Goal: Communication & Community: Answer question/provide support

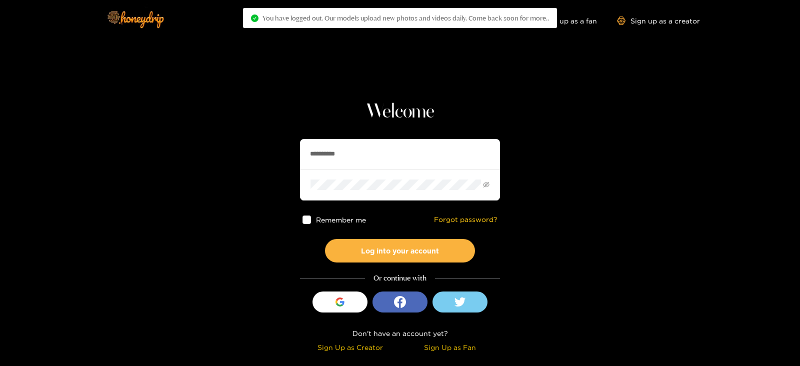
drag, startPoint x: 363, startPoint y: 143, endPoint x: 180, endPoint y: 178, distance: 186.4
click at [180, 178] on section "**********" at bounding box center [400, 177] width 800 height 355
paste input "**********"
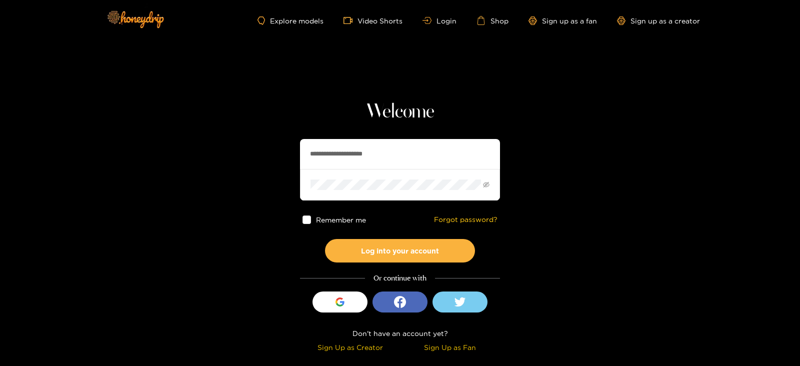
type input "**********"
click at [325, 239] on button "Log into your account" at bounding box center [400, 250] width 150 height 23
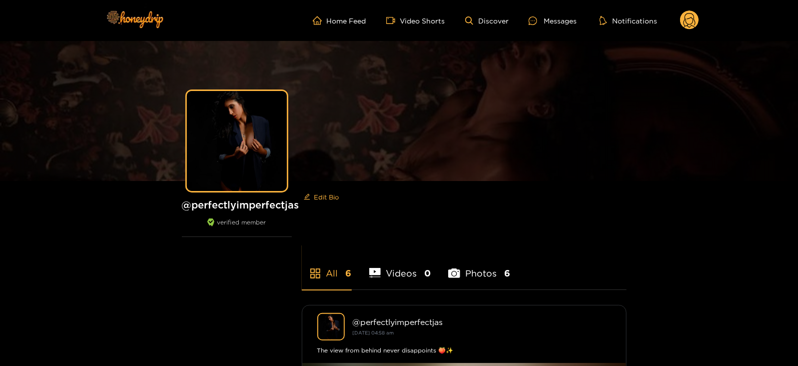
click at [679, 17] on ul "Home Feed Video Shorts Discover Messages Notifications" at bounding box center [506, 20] width 386 height 20
click at [685, 15] on icon at bounding box center [690, 21] width 12 height 17
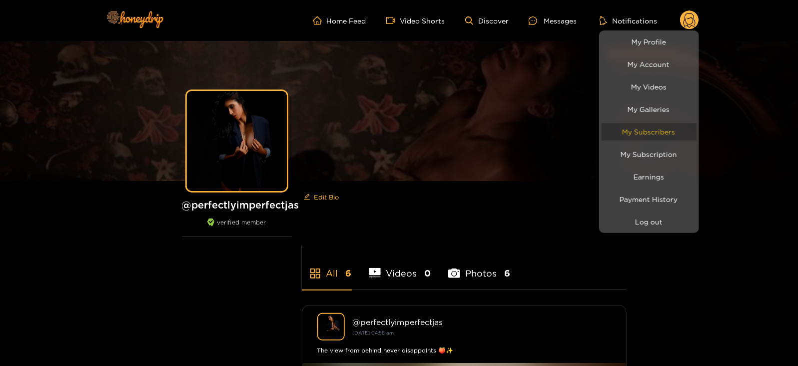
click at [613, 138] on link "My Subscribers" at bounding box center [649, 131] width 95 height 17
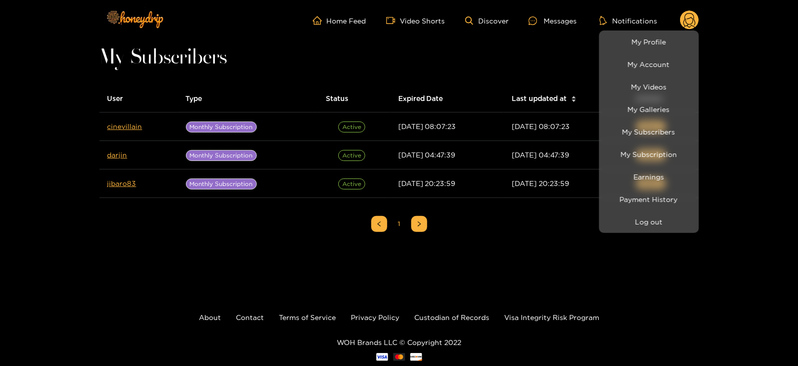
click at [126, 127] on div at bounding box center [399, 183] width 798 height 366
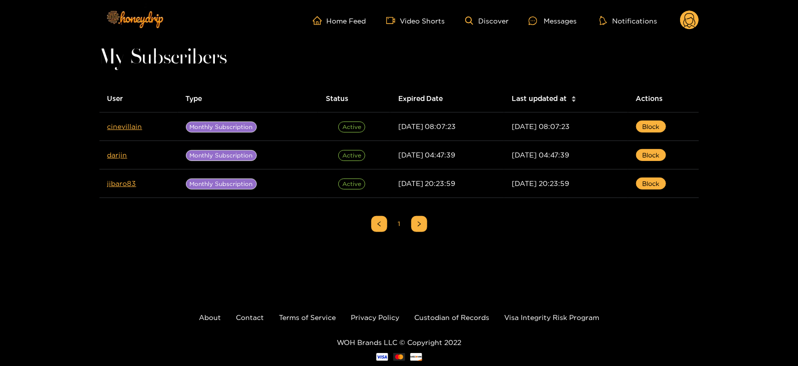
click at [126, 127] on link "cinevillain" at bounding box center [124, 125] width 35 height 7
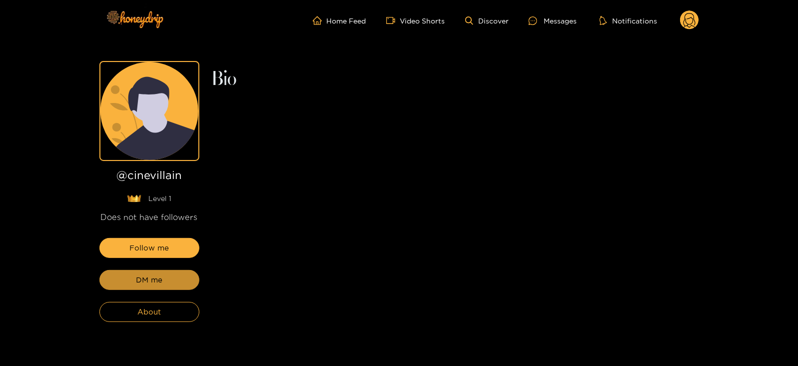
click at [131, 280] on button "DM me" at bounding box center [149, 280] width 100 height 20
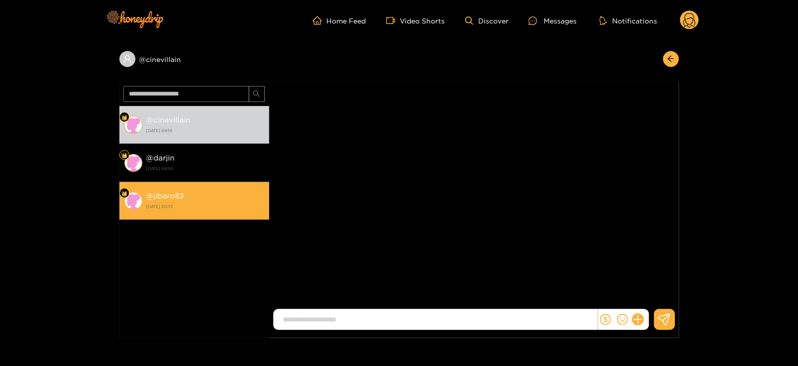
click at [198, 182] on li "@ jibaro83 [DATE] 20:33" at bounding box center [194, 201] width 150 height 38
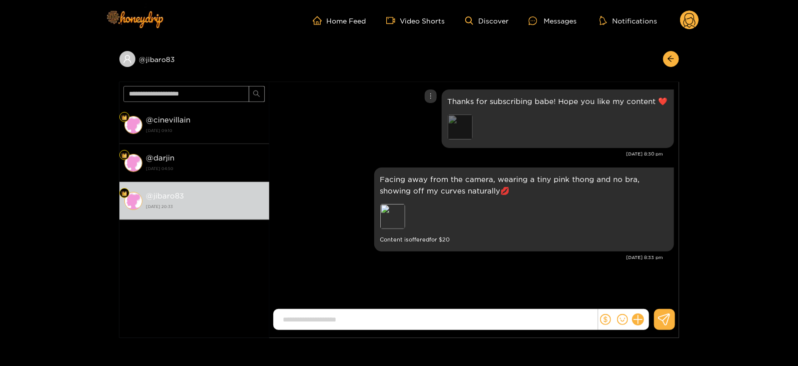
click at [453, 128] on div "Preview" at bounding box center [460, 126] width 25 height 25
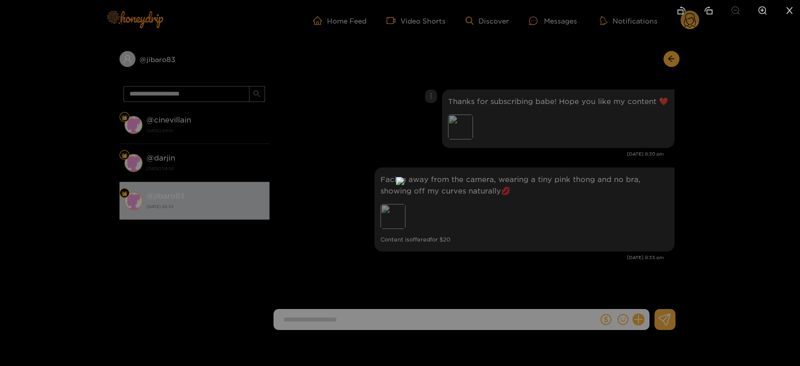
click at [754, 111] on div at bounding box center [400, 183] width 800 height 366
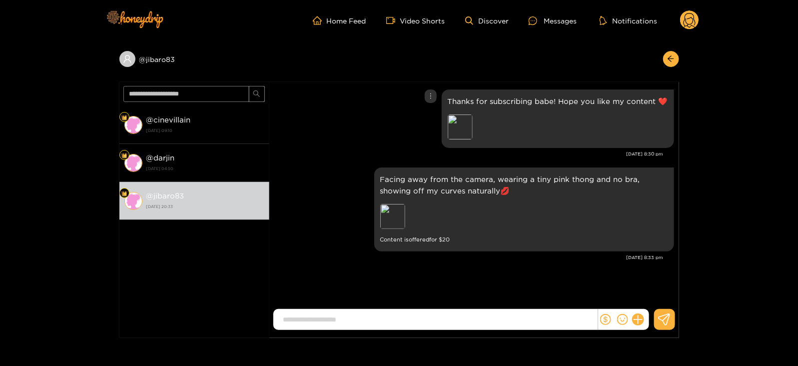
click at [611, 103] on p "Thanks for subscribing babe! Hope you like my content ❤️" at bounding box center [558, 100] width 220 height 11
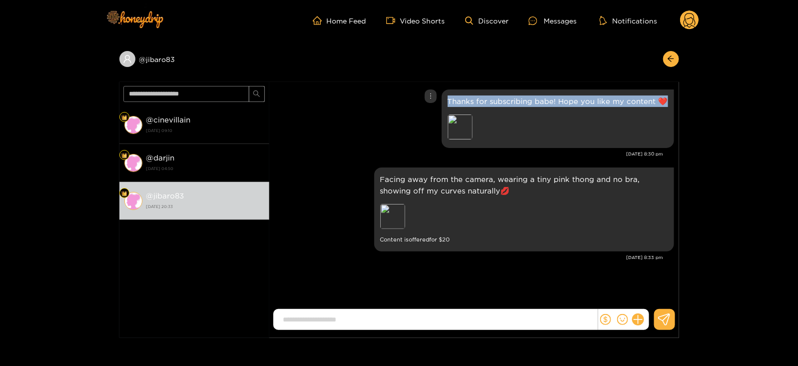
click at [611, 103] on p "Thanks for subscribing babe! Hope you like my content ❤️" at bounding box center [558, 100] width 220 height 11
copy p "Thanks for subscribing babe! Hope you like my content ❤️"
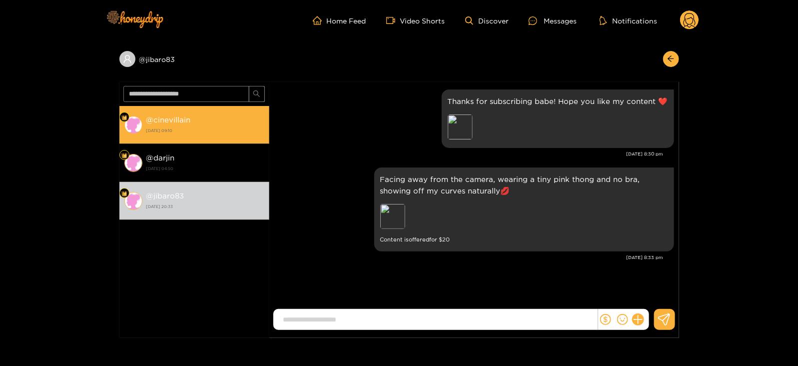
click at [193, 136] on li "@ [GEOGRAPHIC_DATA] [DATE] 09:10" at bounding box center [194, 125] width 150 height 38
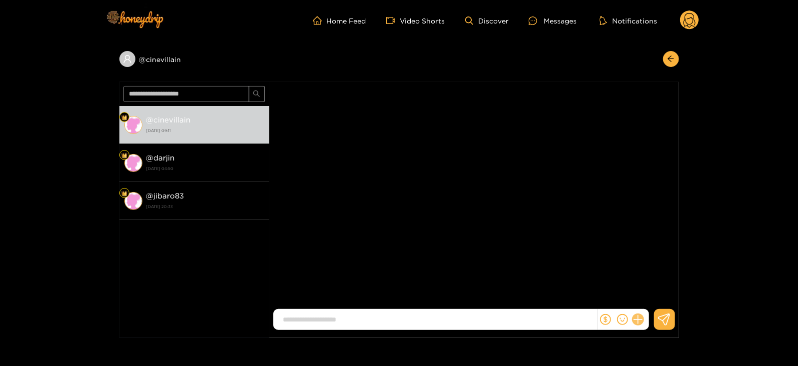
click at [637, 321] on icon at bounding box center [637, 319] width 11 height 11
click at [658, 296] on icon at bounding box center [656, 295] width 9 height 9
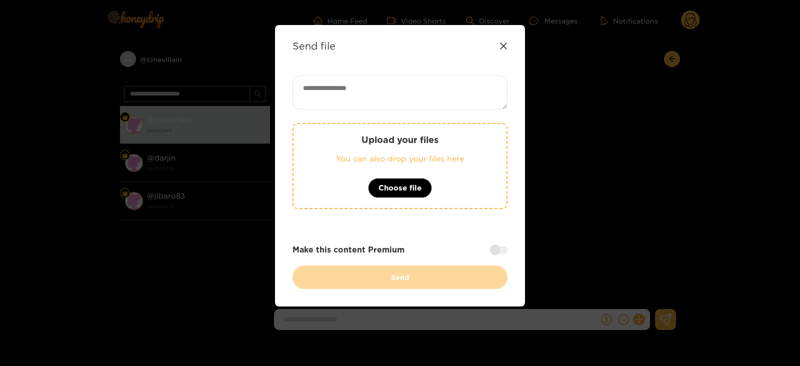
click at [342, 75] on textarea at bounding box center [399, 92] width 215 height 34
paste textarea "**********"
type textarea "**********"
click at [360, 186] on div "Upload your files You can also drop your files here Choose file" at bounding box center [399, 166] width 215 height 86
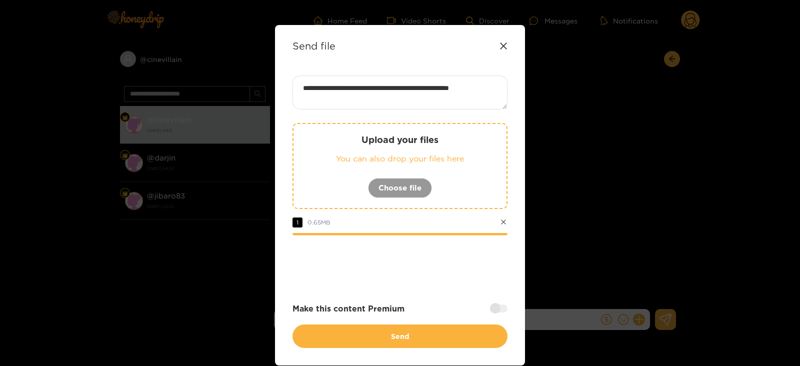
click at [499, 310] on div at bounding box center [498, 308] width 17 height 8
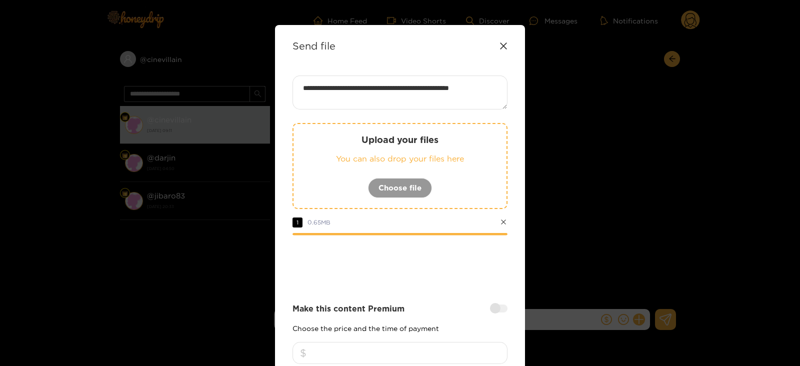
click at [406, 349] on input "number" at bounding box center [399, 353] width 215 height 22
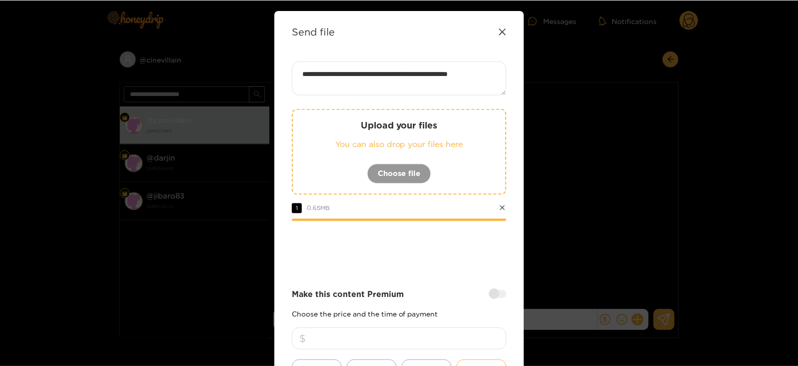
scroll to position [120, 0]
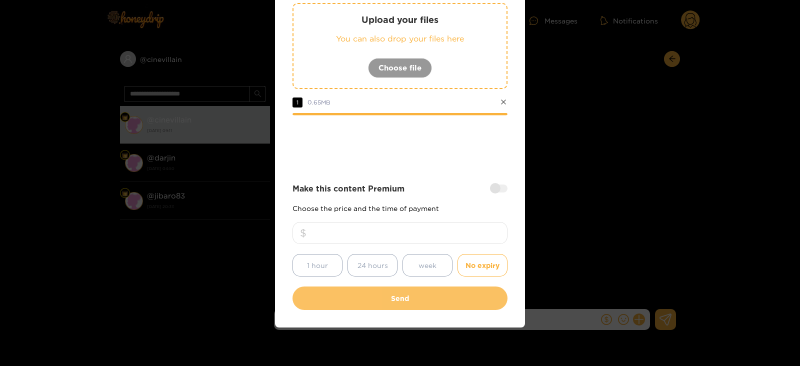
type input "**"
click at [361, 287] on button "Send" at bounding box center [399, 297] width 215 height 23
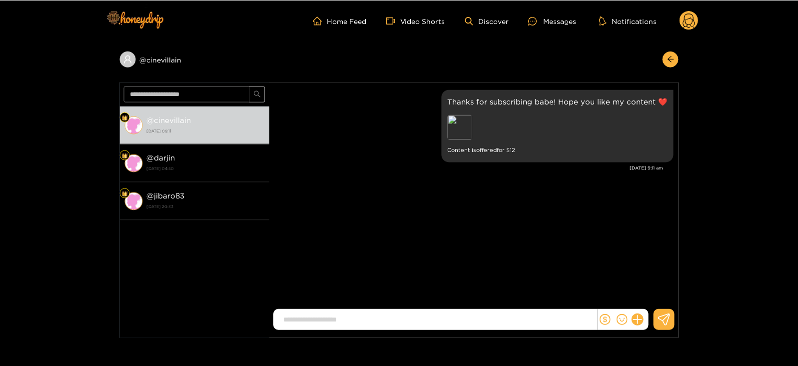
scroll to position [61, 0]
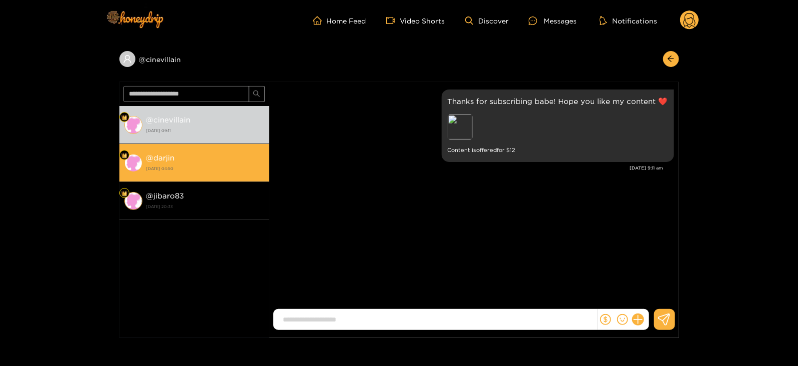
click at [202, 164] on strong "[DATE] 04:50" at bounding box center [205, 168] width 118 height 9
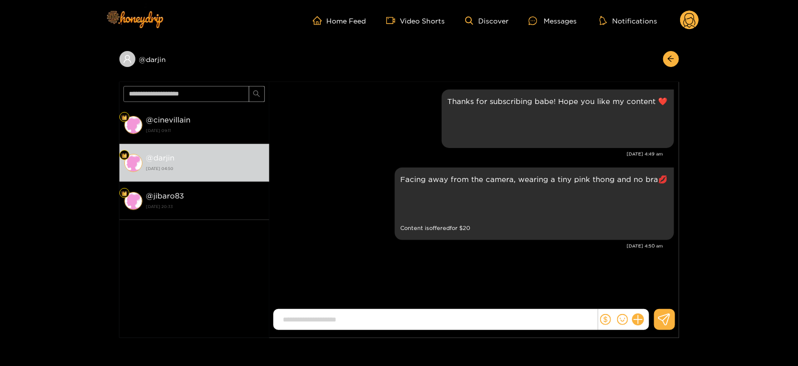
click at [692, 22] on circle at bounding box center [689, 19] width 19 height 19
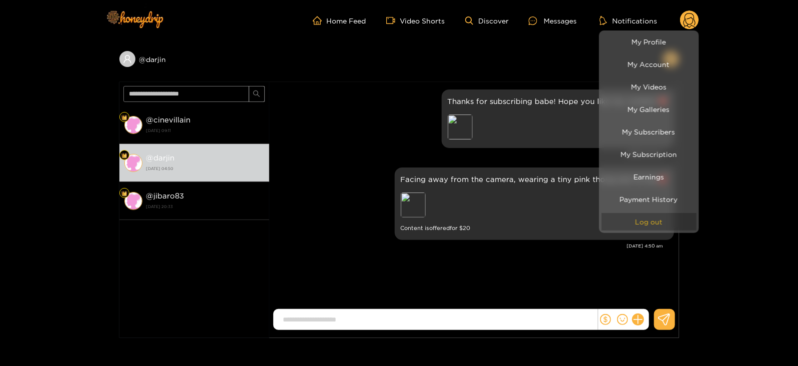
click at [627, 224] on button "Log out" at bounding box center [649, 221] width 95 height 17
